Goal: Transaction & Acquisition: Purchase product/service

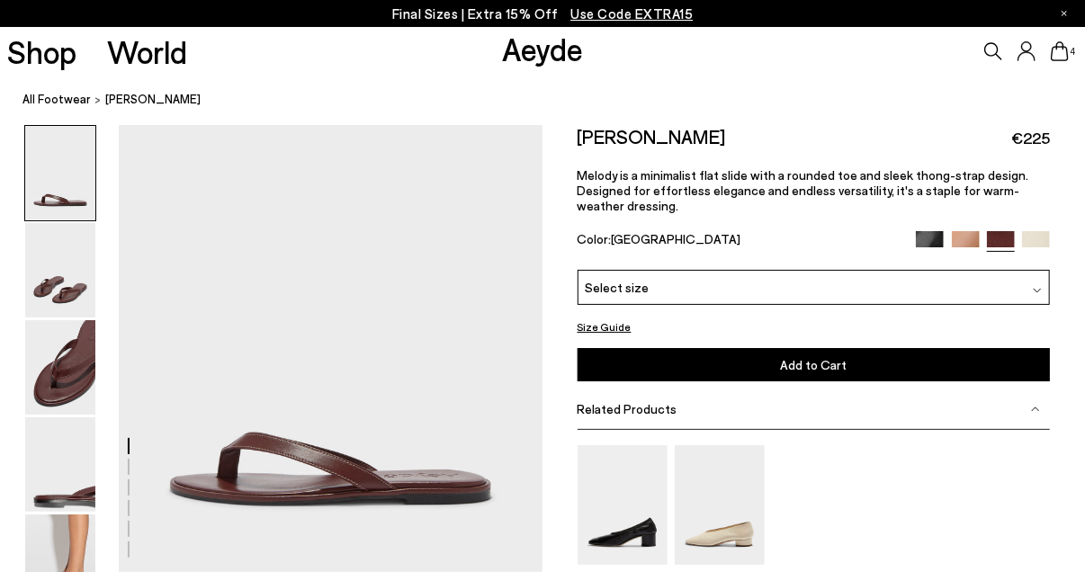
click at [1054, 52] on icon at bounding box center [1060, 51] width 18 height 20
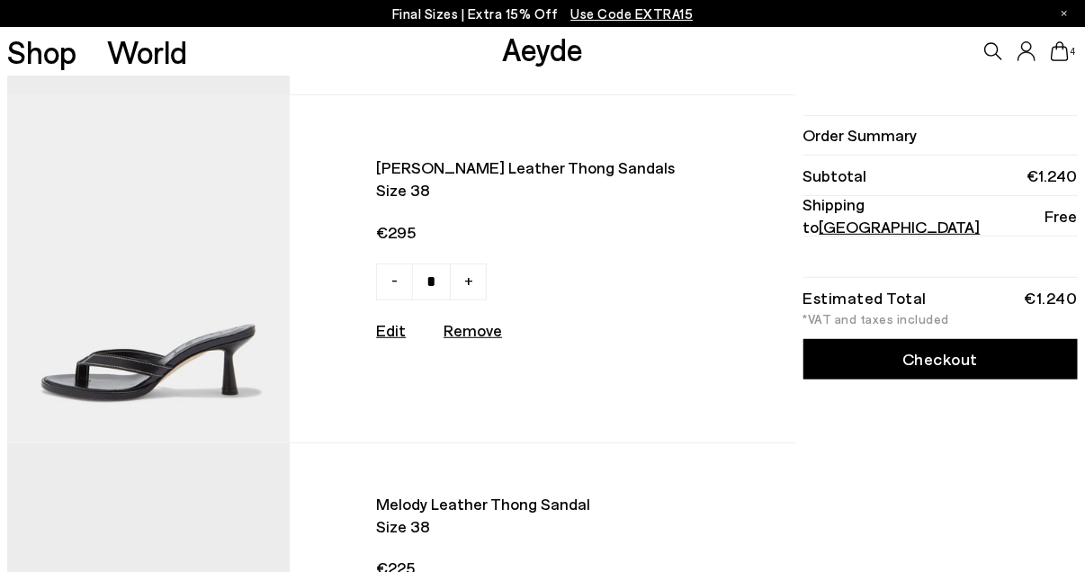
scroll to position [252, 0]
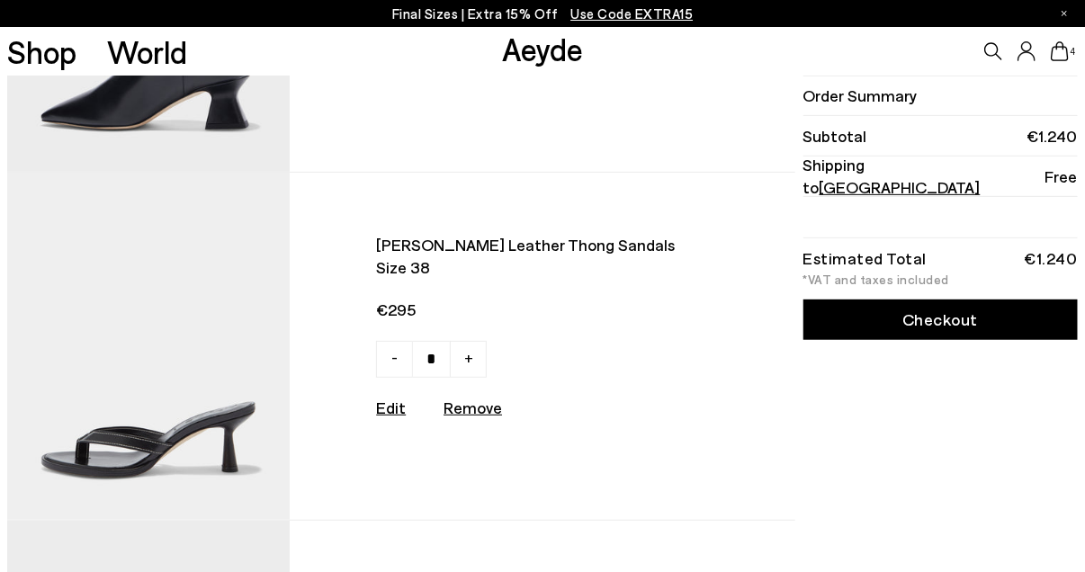
click at [1084, 130] on html "Your item is added to cart. View Cart × Final Sizes | Extra 15% Off Use Code EX…" at bounding box center [542, 34] width 1085 height 572
click at [478, 417] on u "Remove" at bounding box center [473, 408] width 58 height 20
type input "*"
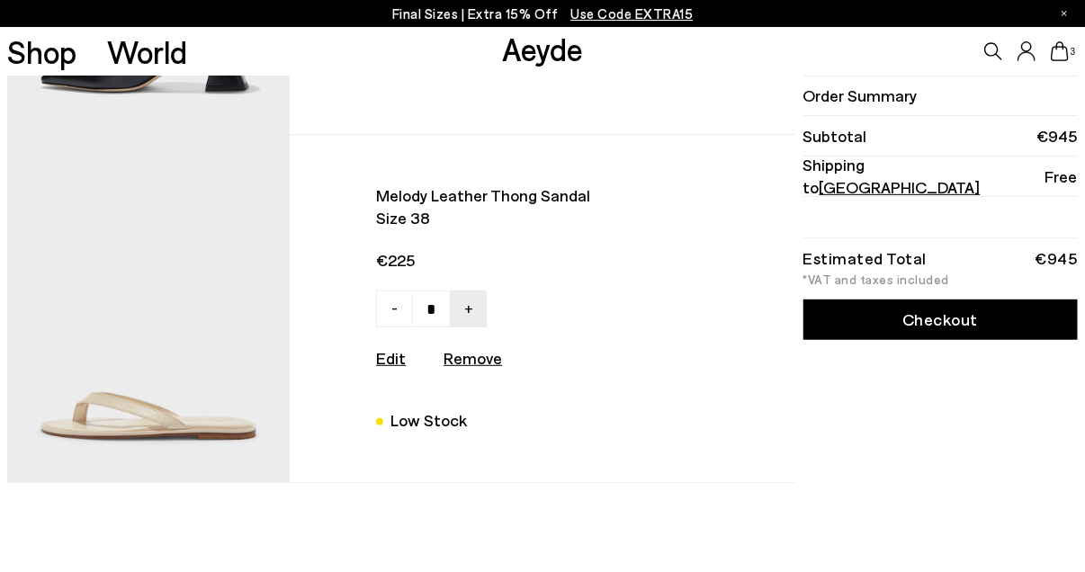
scroll to position [300, 0]
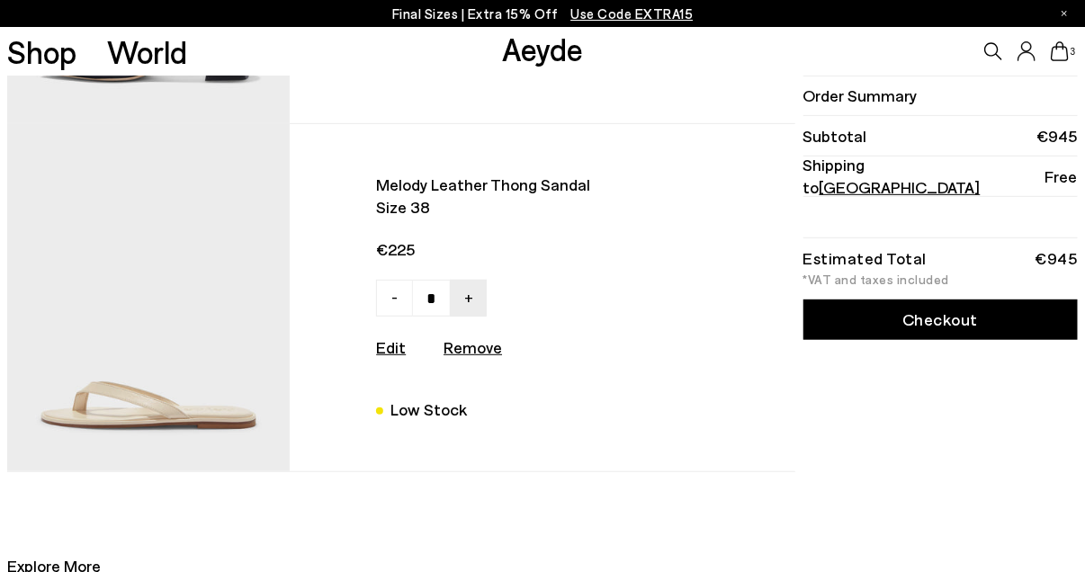
click at [390, 300] on link "-" at bounding box center [394, 298] width 37 height 37
type input "*"
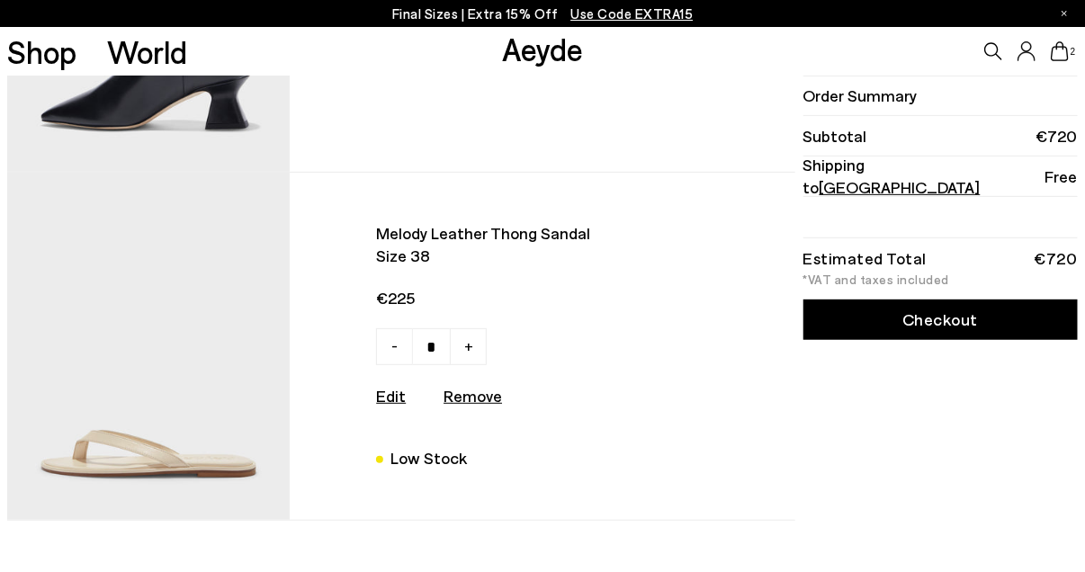
scroll to position [272, 0]
